Goal: Check status: Check status

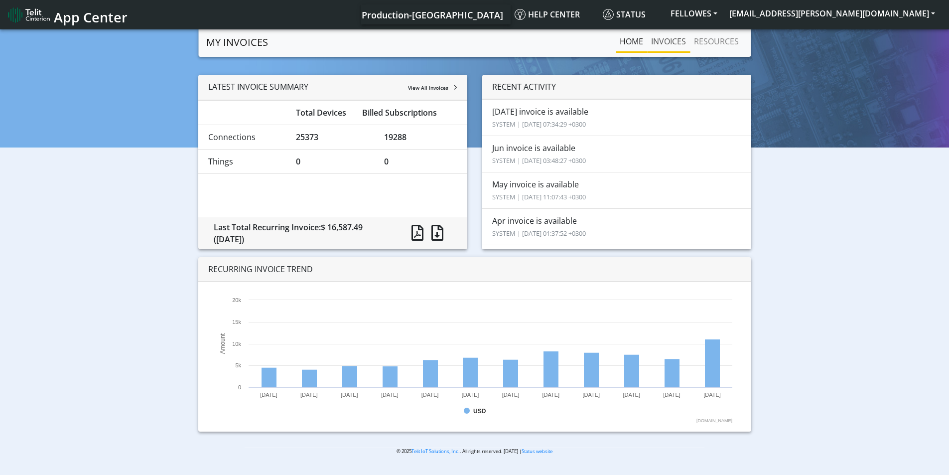
click at [675, 41] on link "INVOICES" at bounding box center [668, 41] width 43 height 20
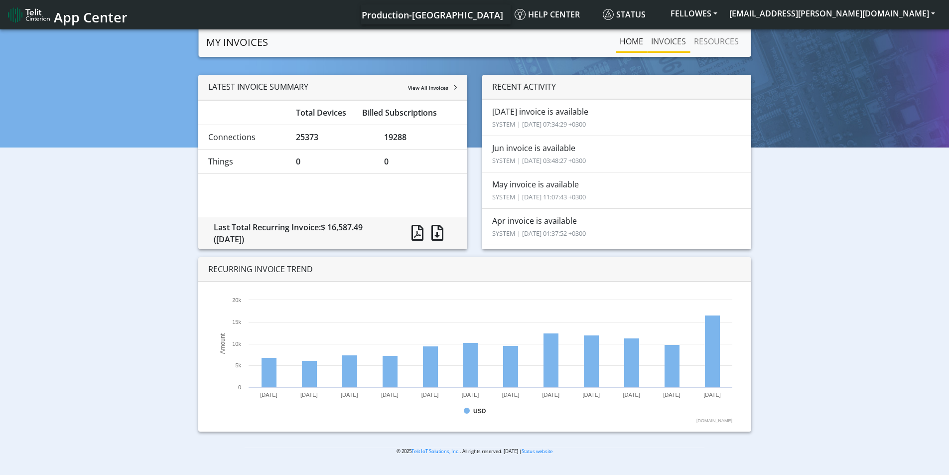
click at [671, 46] on link "INVOICES" at bounding box center [668, 41] width 43 height 20
